Goal: Browse casually

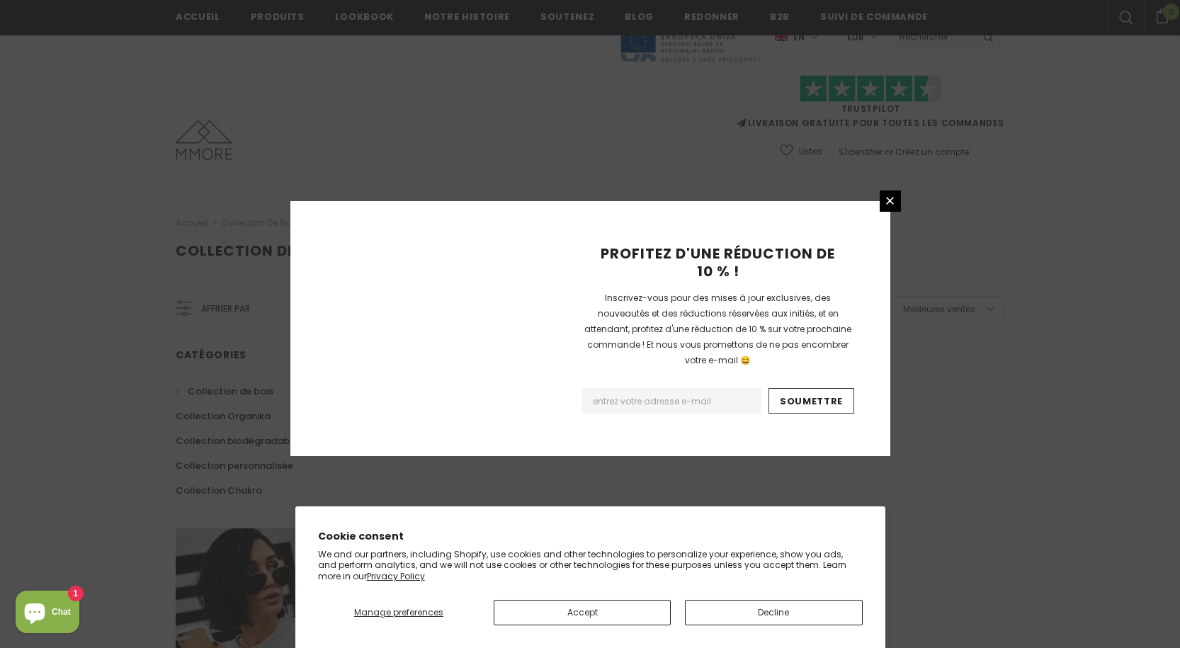
scroll to position [838, 0]
